Goal: Transaction & Acquisition: Book appointment/travel/reservation

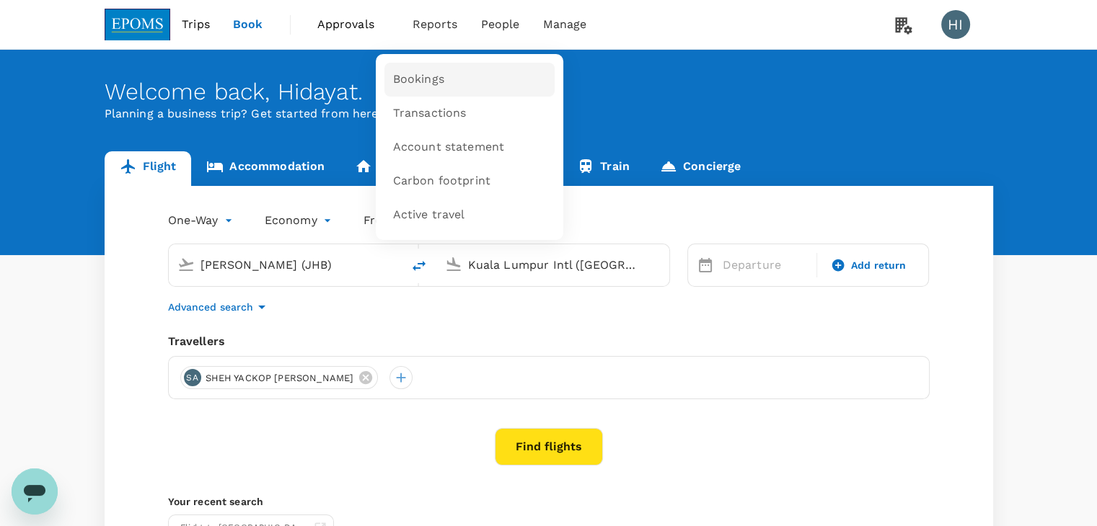
click at [439, 76] on span "Bookings" at bounding box center [418, 79] width 51 height 17
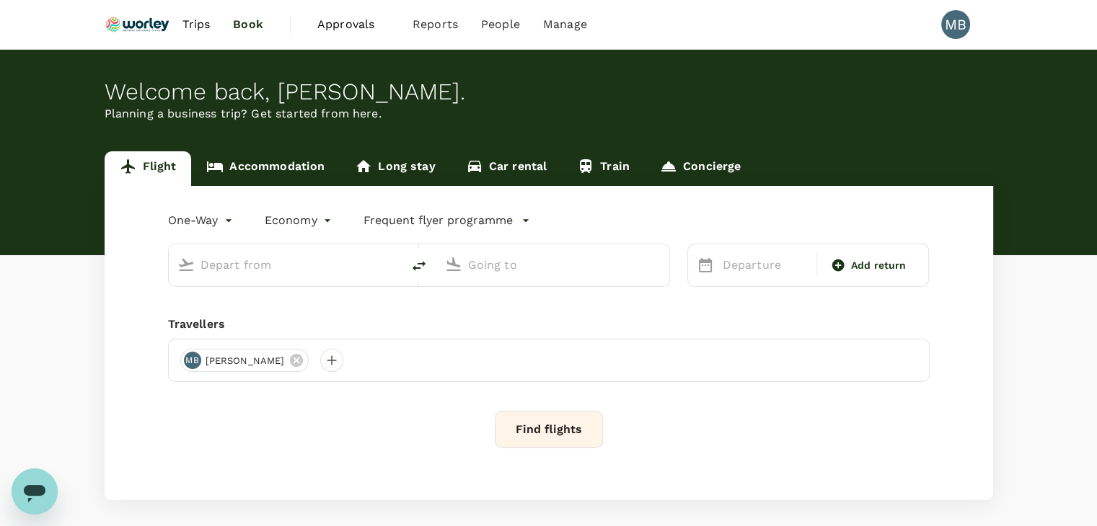
type input "roundtrip"
type input "Kuala Lumpur Intl ([GEOGRAPHIC_DATA])"
type input "Qingdao Liuting Intl ([MEDICAL_DATA])"
